Goal: Navigation & Orientation: Find specific page/section

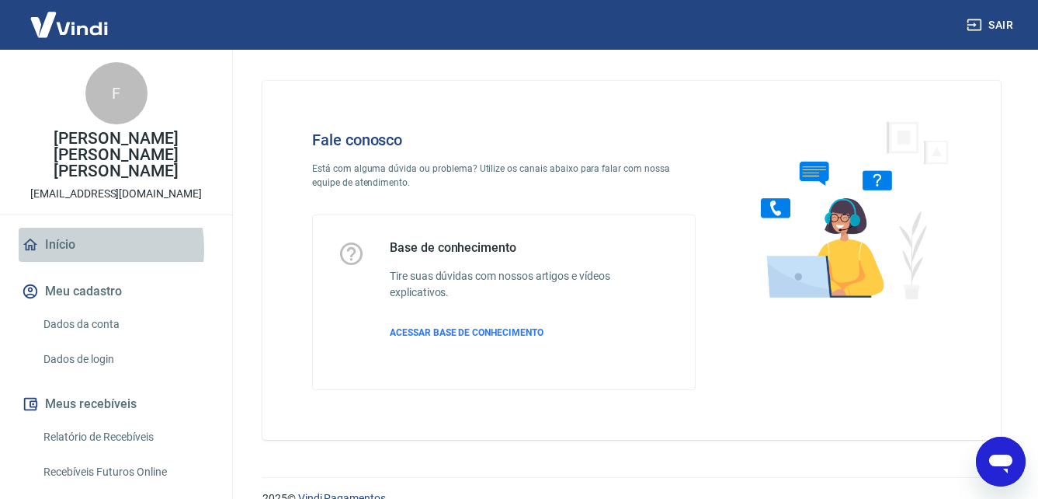
click at [71, 232] on link "Início" at bounding box center [116, 245] width 195 height 34
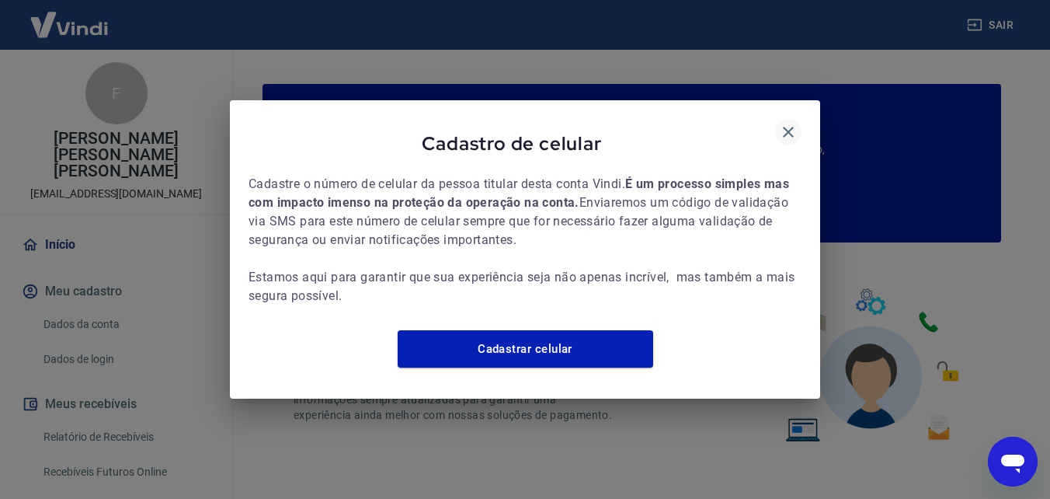
click at [785, 123] on icon "button" at bounding box center [788, 132] width 19 height 19
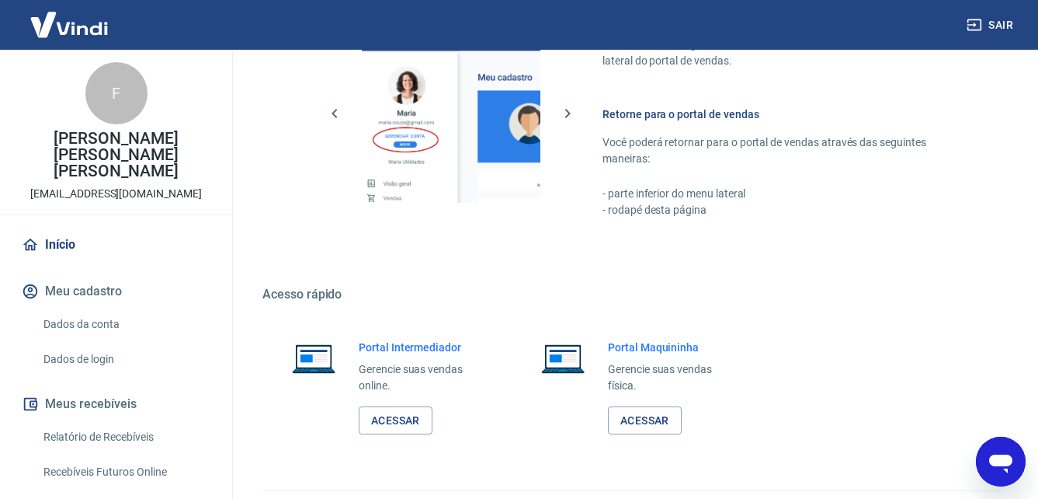
scroll to position [936, 0]
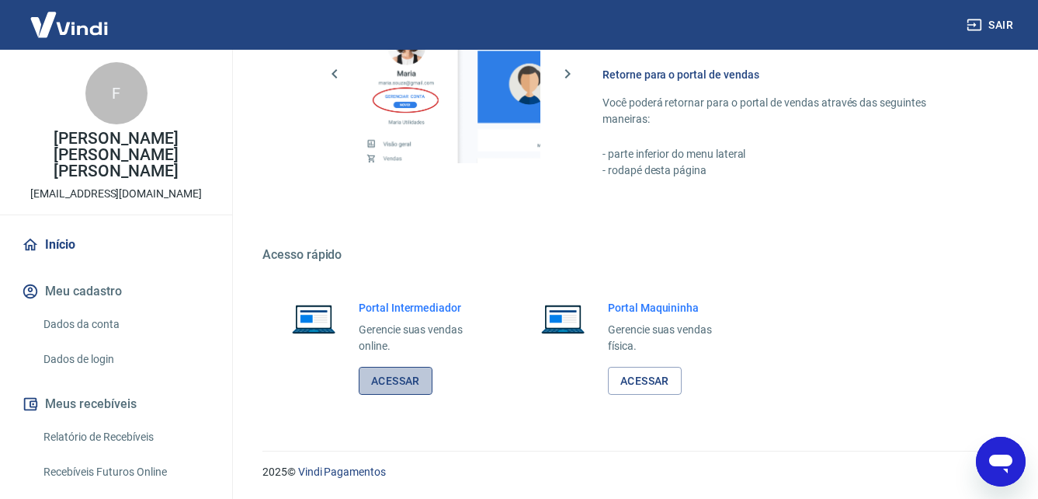
click at [384, 383] on link "Acessar" at bounding box center [396, 381] width 74 height 29
